Goal: Information Seeking & Learning: Learn about a topic

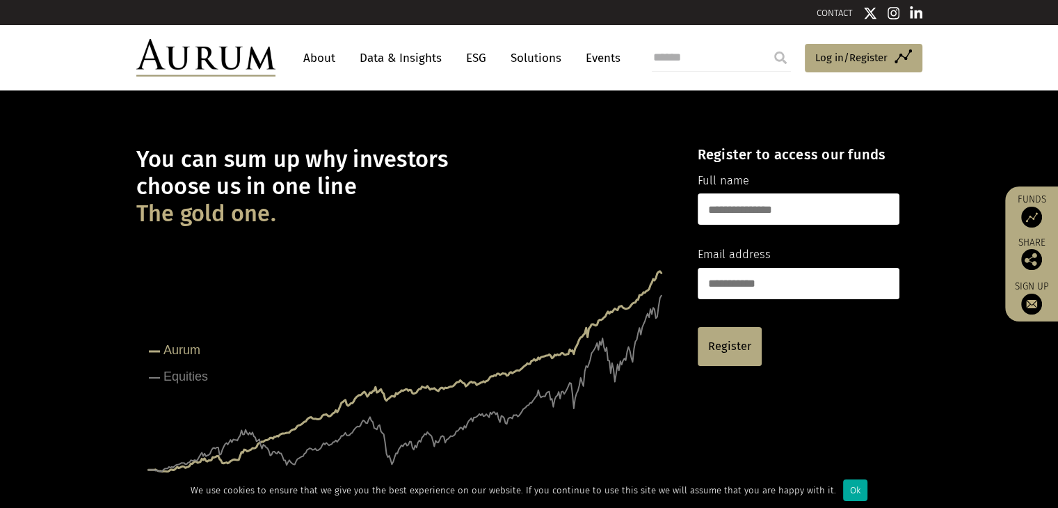
click at [322, 62] on link "About" at bounding box center [319, 58] width 46 height 26
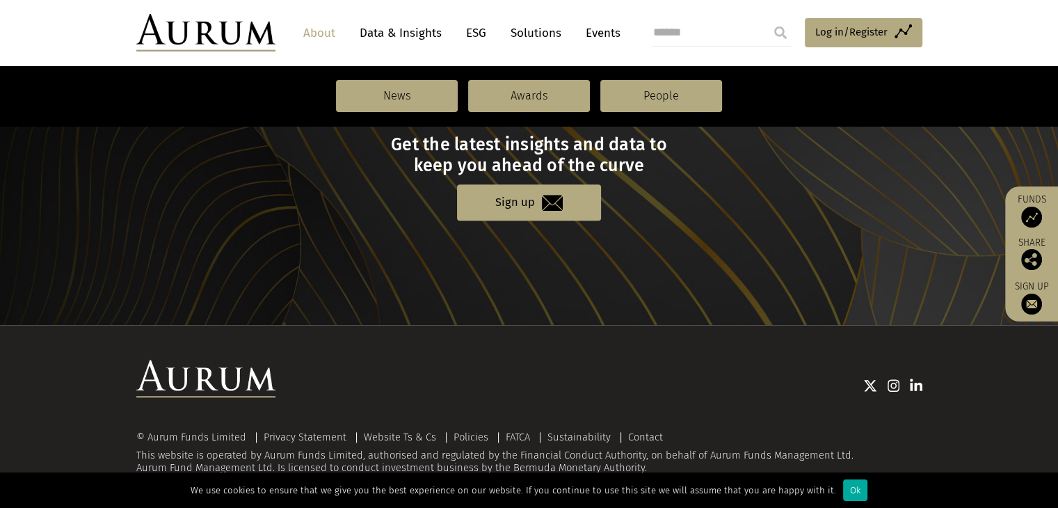
scroll to position [1566, 0]
click at [589, 39] on link "Events" at bounding box center [600, 33] width 42 height 26
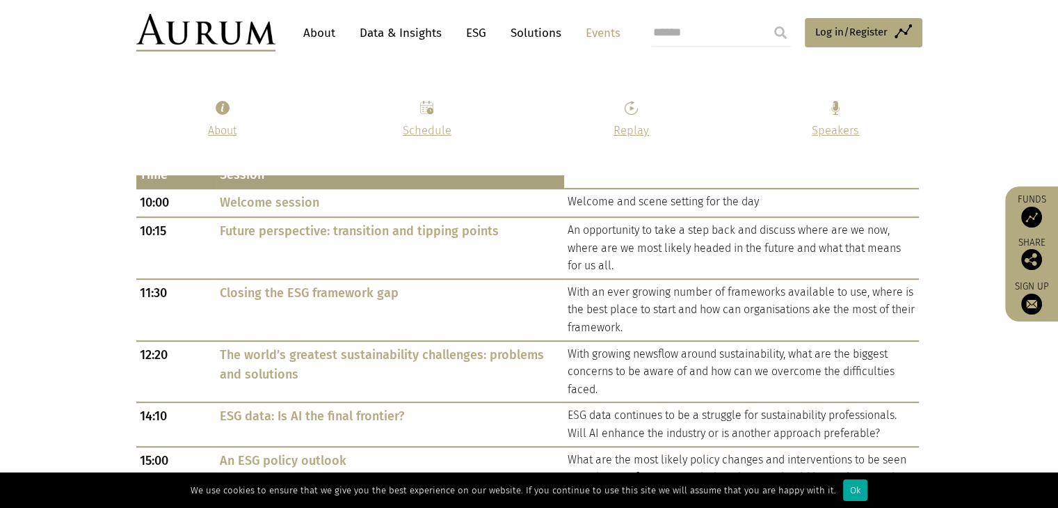
scroll to position [784, 0]
